Goal: Transaction & Acquisition: Purchase product/service

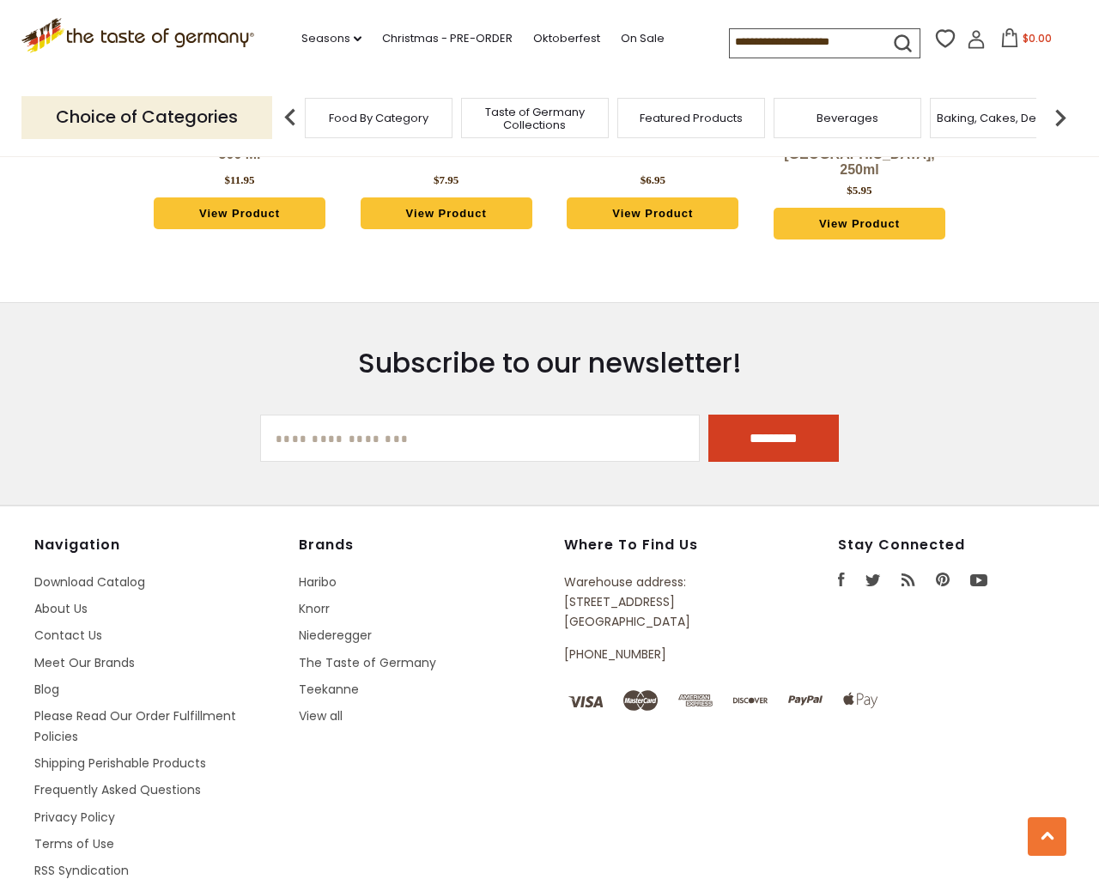
scroll to position [3946, 0]
type input "***"
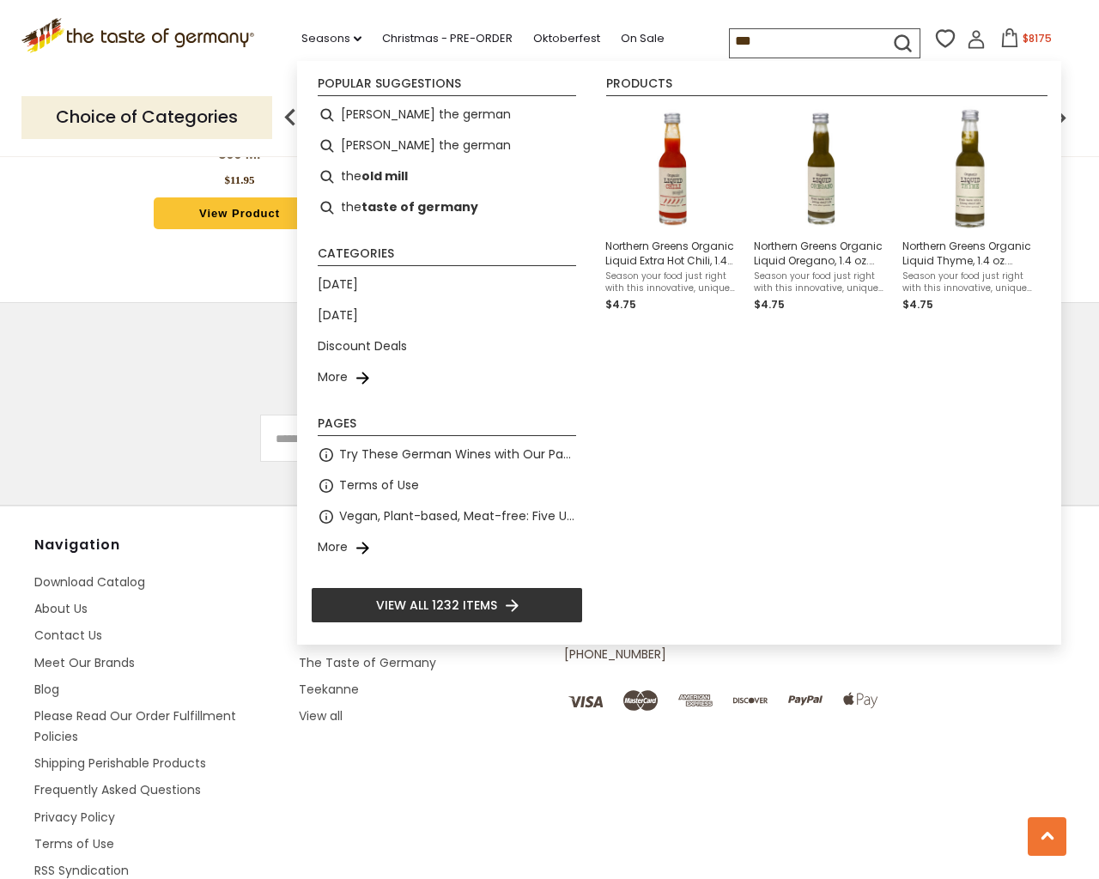
select select "*********"
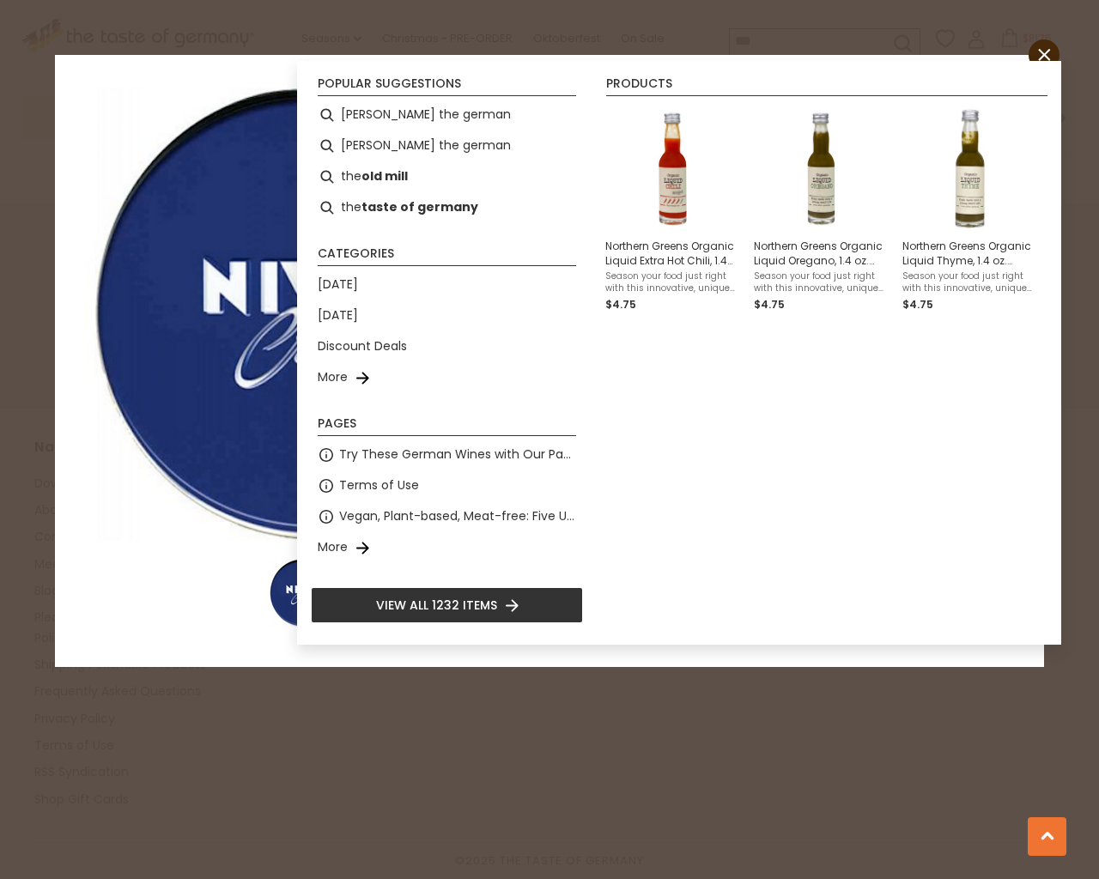
scroll to position [5114, 0]
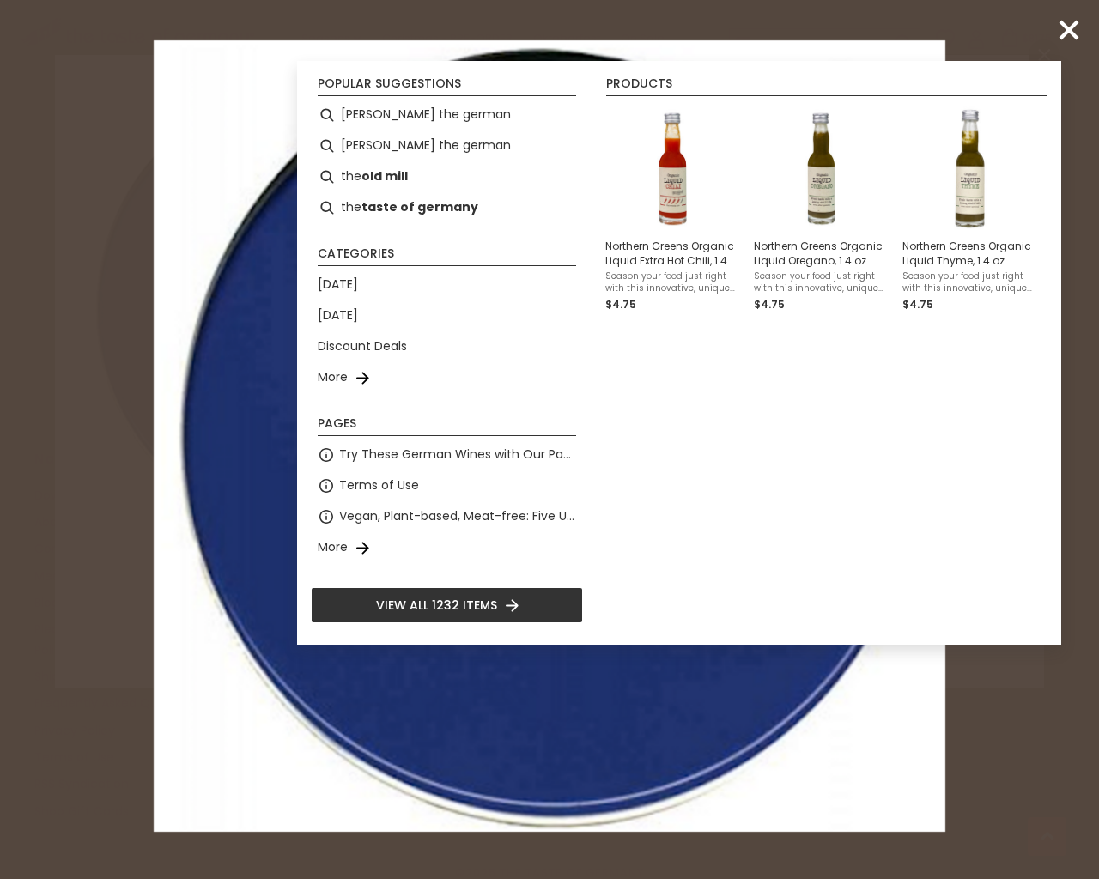
click at [599, 391] on input "*" at bounding box center [634, 414] width 70 height 47
type input "*"
click at [599, 429] on input "*" at bounding box center [634, 452] width 70 height 47
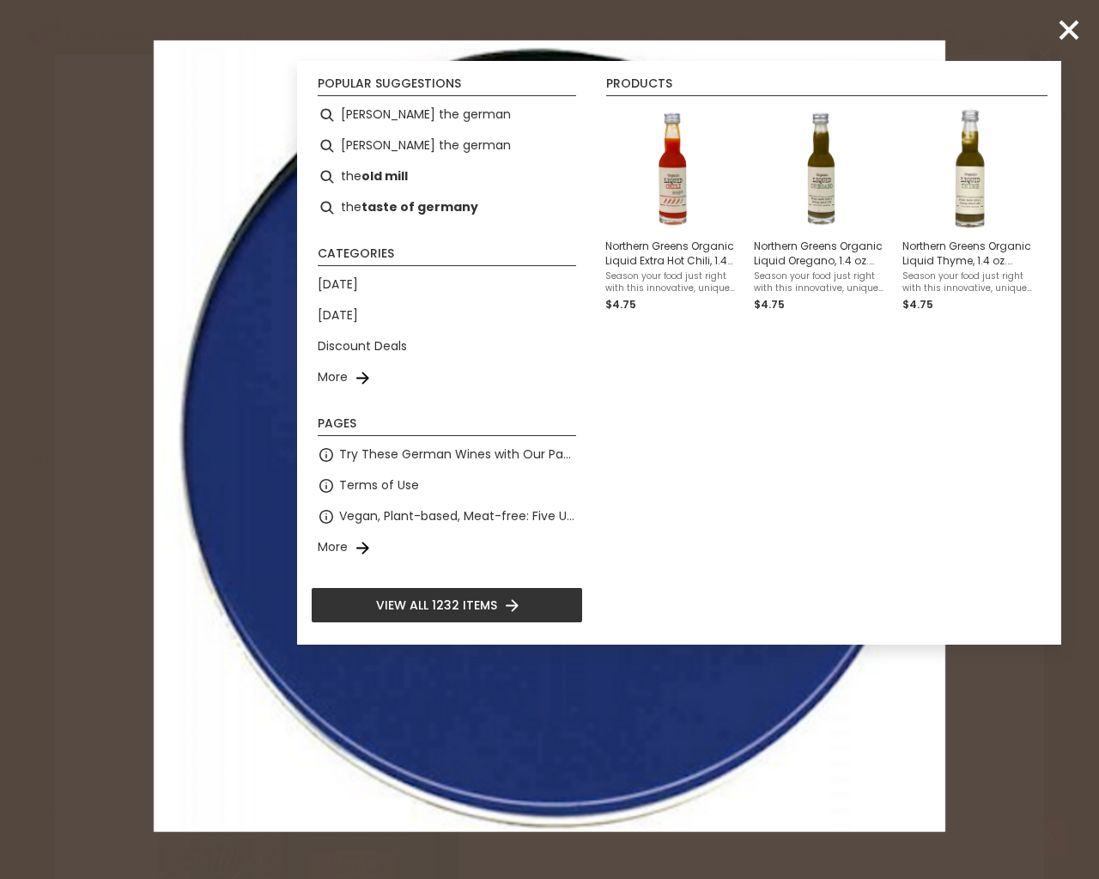
type input "*"
click at [599, 391] on input "*" at bounding box center [634, 414] width 70 height 47
type input "*"
click at [599, 391] on input "*" at bounding box center [634, 414] width 70 height 47
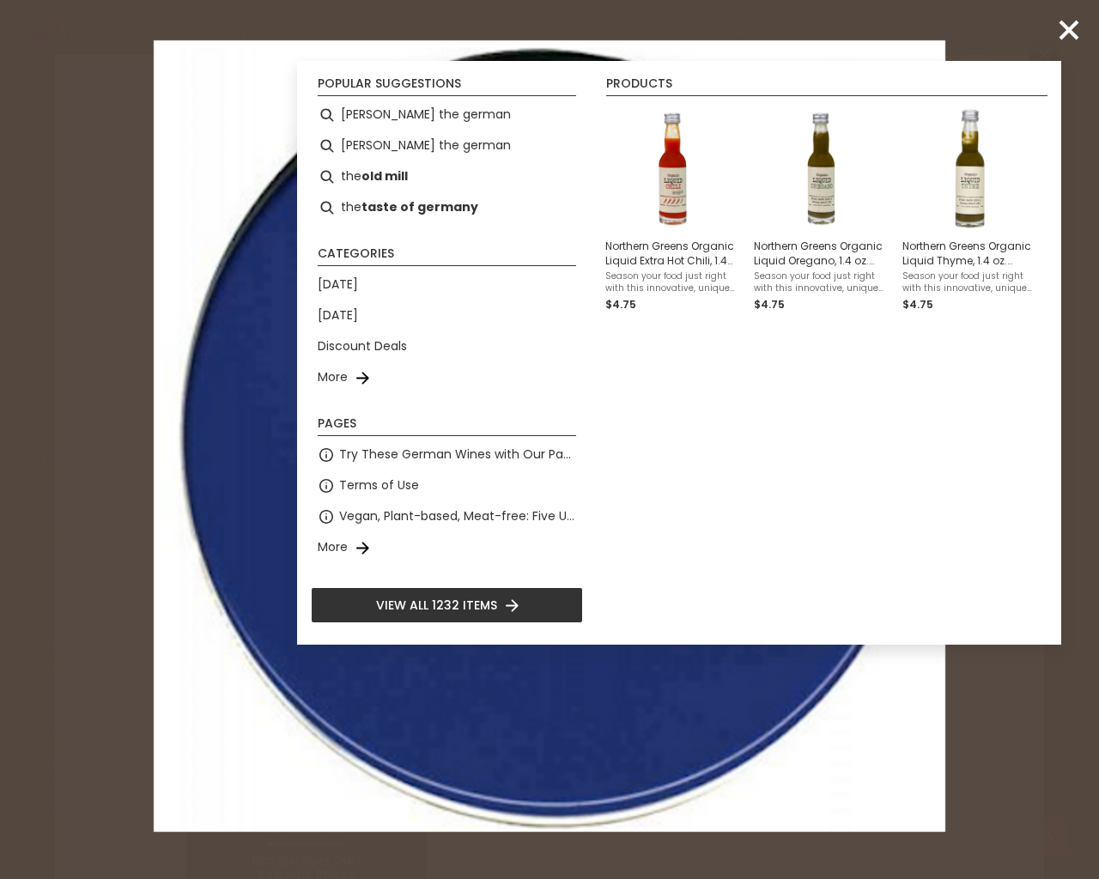
click at [599, 391] on input "*" at bounding box center [634, 414] width 70 height 47
type input "*"
click at [599, 429] on input "*" at bounding box center [634, 452] width 70 height 47
type input "*"
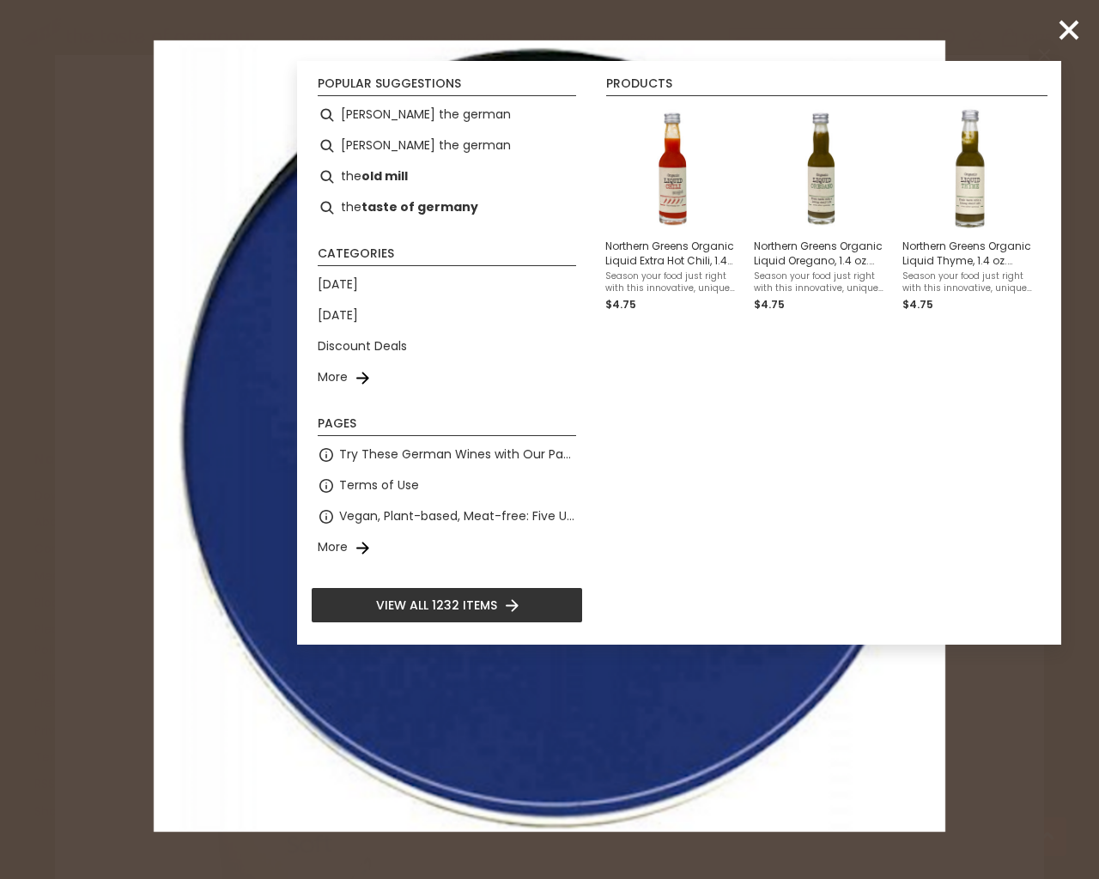
click at [599, 429] on input "*" at bounding box center [634, 452] width 70 height 47
type input "*"
click at [599, 391] on input "*" at bounding box center [634, 414] width 70 height 47
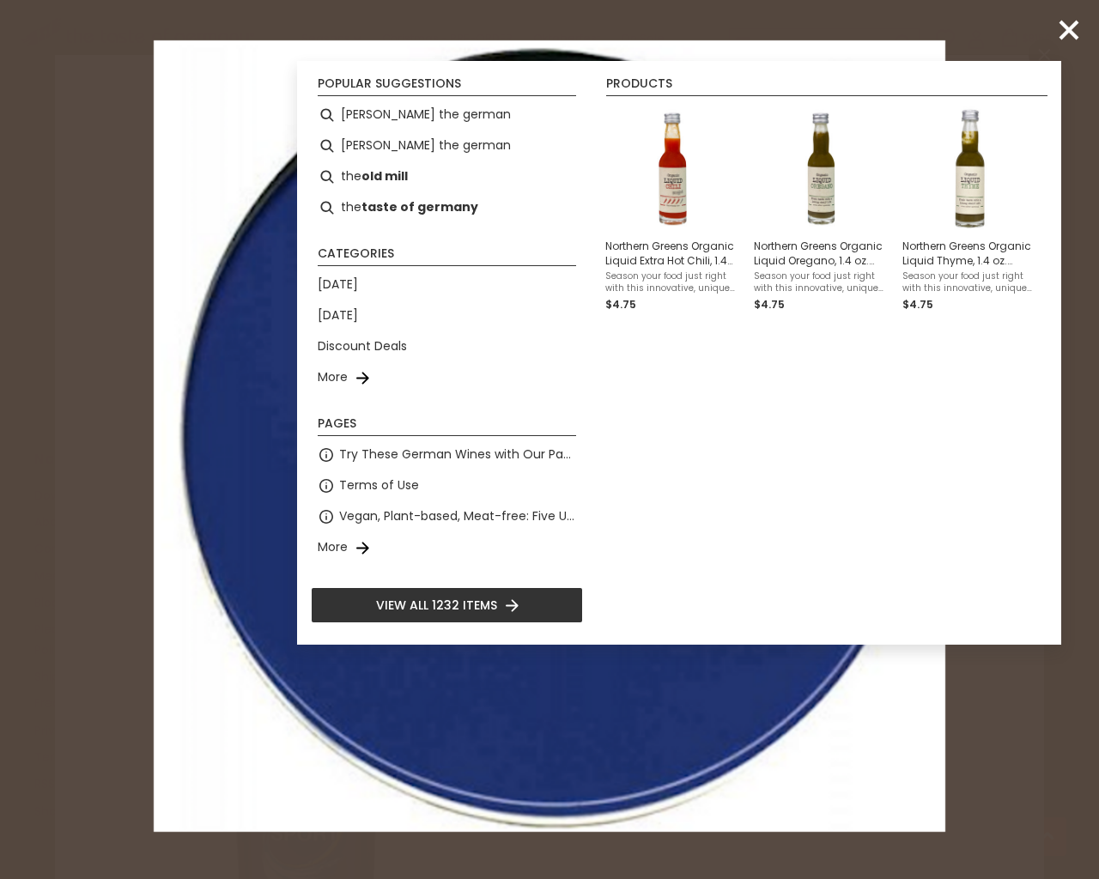
type input "*"
click at [599, 429] on input "*" at bounding box center [634, 452] width 70 height 47
type input "*"
click at [599, 391] on input "*" at bounding box center [634, 414] width 70 height 47
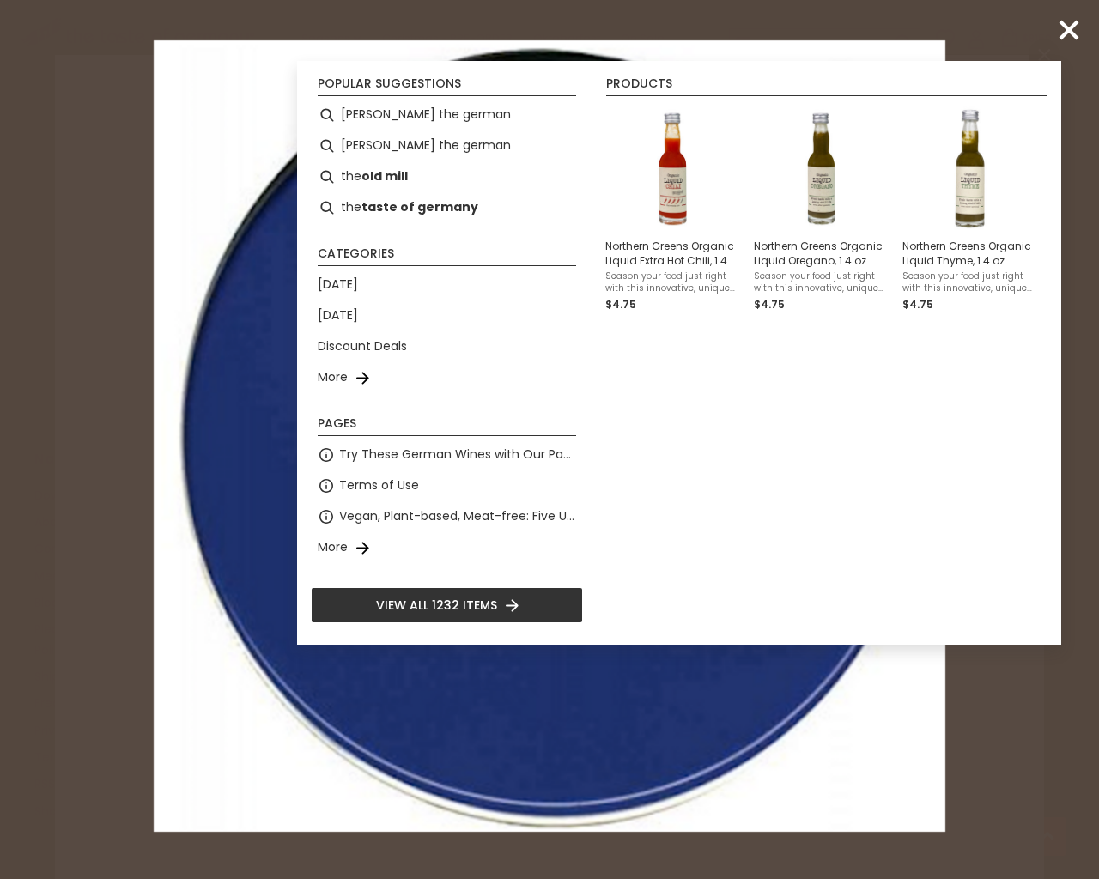
click at [599, 391] on input "*" at bounding box center [634, 414] width 70 height 47
type input "*"
click at [599, 391] on input "*" at bounding box center [634, 414] width 70 height 47
type input "*"
